Goal: Check status: Check status

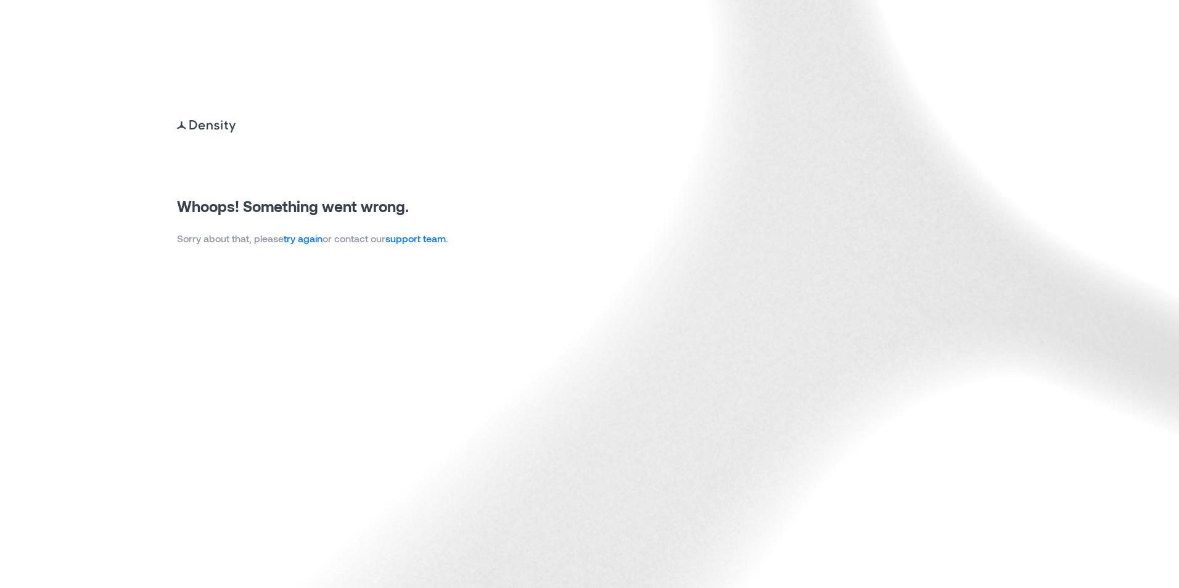
click at [306, 241] on link "try again" at bounding box center [303, 239] width 39 height 12
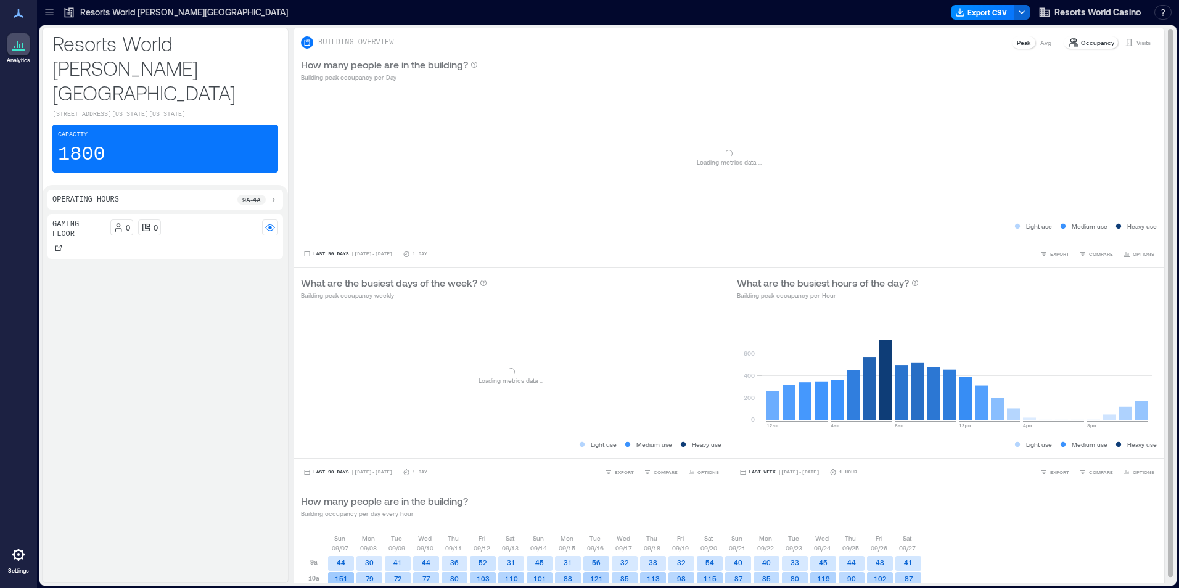
click at [1126, 43] on div "Visits" at bounding box center [1137, 42] width 36 height 12
